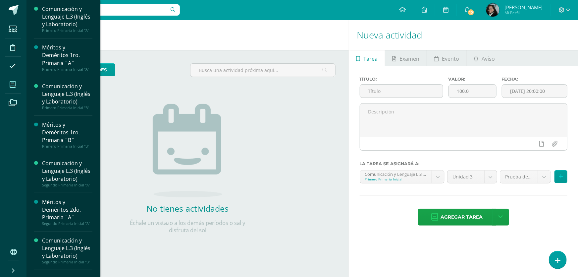
click at [14, 79] on span at bounding box center [12, 84] width 15 height 15
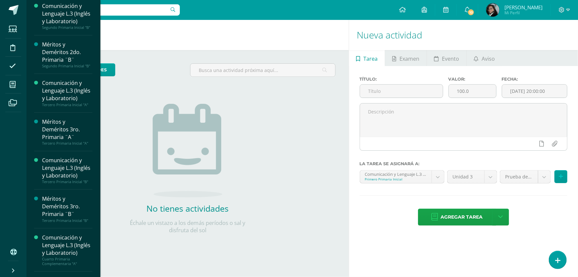
scroll to position [331, 0]
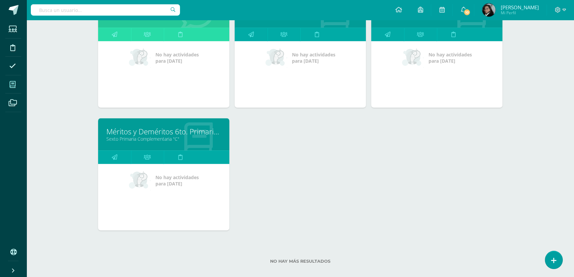
scroll to position [1048, 0]
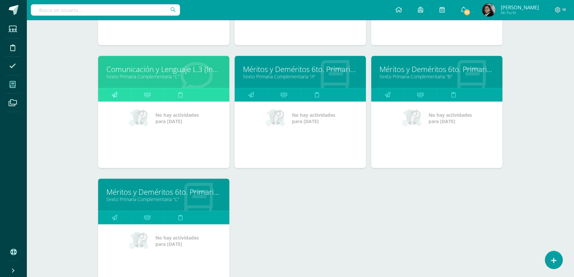
click at [115, 90] on icon at bounding box center [115, 94] width 6 height 13
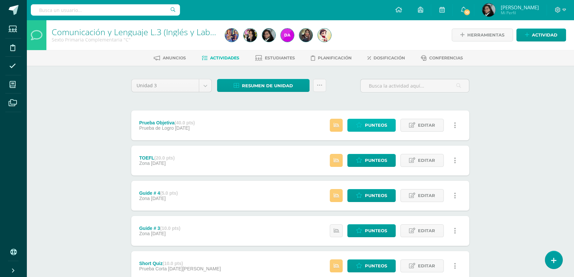
click at [371, 125] on span "Punteos" at bounding box center [376, 125] width 22 height 12
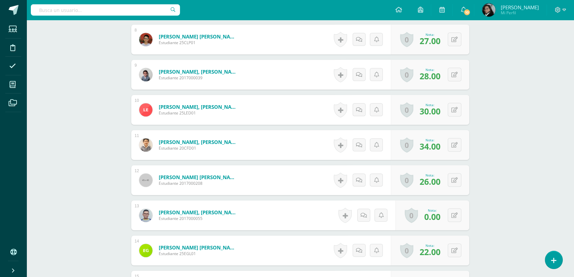
scroll to position [482, 0]
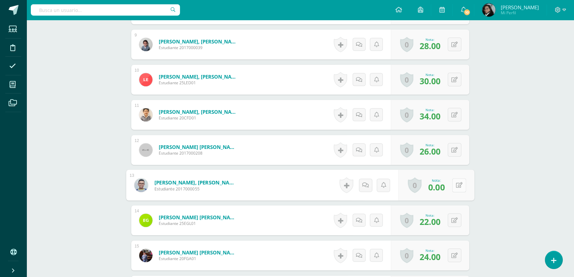
click at [454, 186] on button at bounding box center [459, 185] width 14 height 14
type input "32"
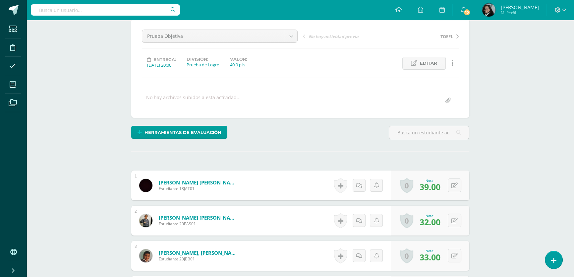
scroll to position [0, 0]
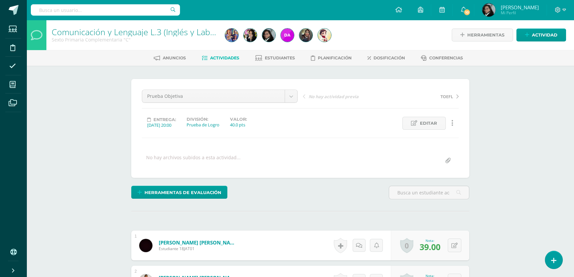
click at [213, 56] on span "Actividades" at bounding box center [224, 57] width 29 height 5
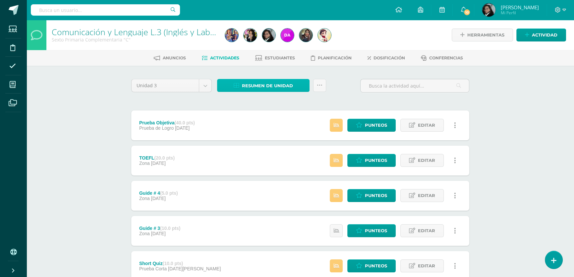
click at [253, 82] on span "Resumen de unidad" at bounding box center [267, 86] width 51 height 12
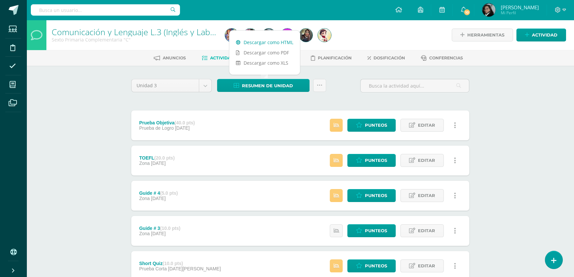
click at [258, 43] on link "Descargar como HTML" at bounding box center [264, 42] width 71 height 10
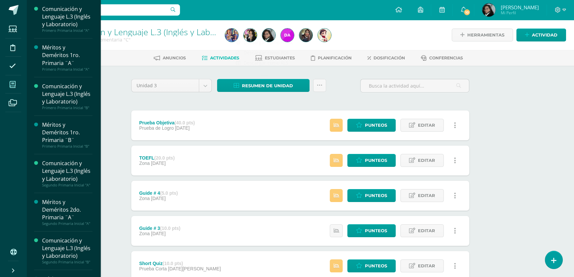
click at [16, 83] on span at bounding box center [12, 84] width 15 height 15
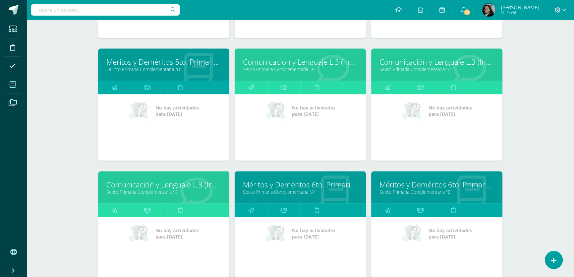
scroll to position [903, 0]
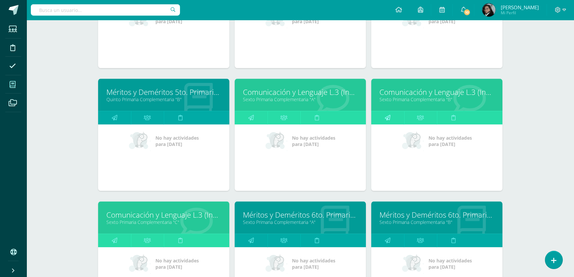
click at [391, 114] on link at bounding box center [387, 117] width 33 height 13
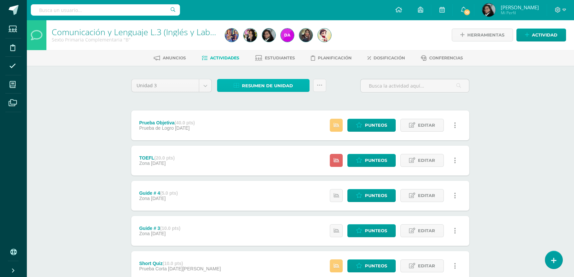
click at [284, 84] on span "Resumen de unidad" at bounding box center [267, 86] width 51 height 12
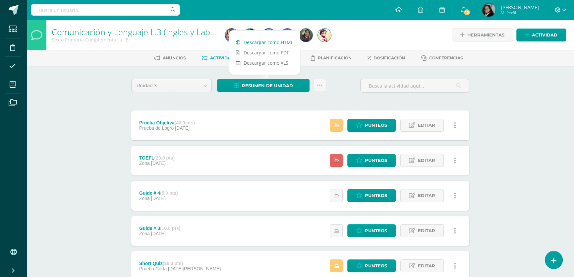
click at [252, 40] on link "Descargar como HTML" at bounding box center [264, 42] width 71 height 10
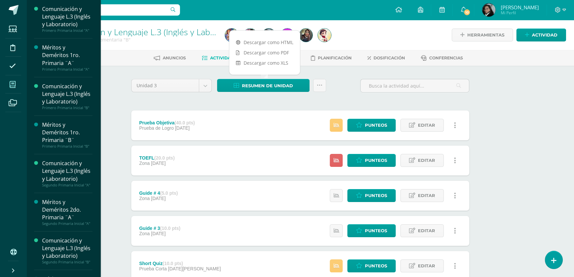
click at [15, 83] on icon at bounding box center [13, 84] width 6 height 7
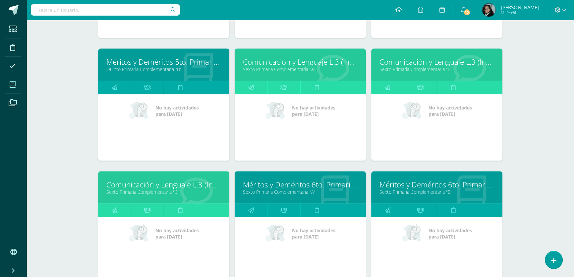
scroll to position [903, 0]
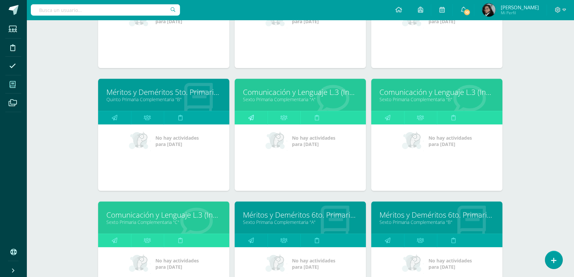
click at [252, 113] on icon at bounding box center [251, 117] width 6 height 13
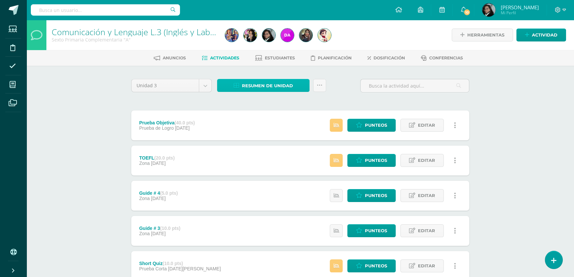
click at [264, 86] on span "Resumen de unidad" at bounding box center [267, 86] width 51 height 12
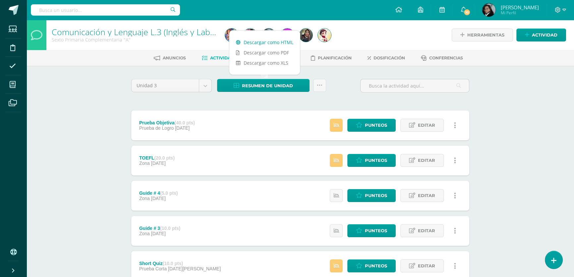
click at [273, 40] on link "Descargar como HTML" at bounding box center [264, 42] width 71 height 10
